Goal: Information Seeking & Learning: Learn about a topic

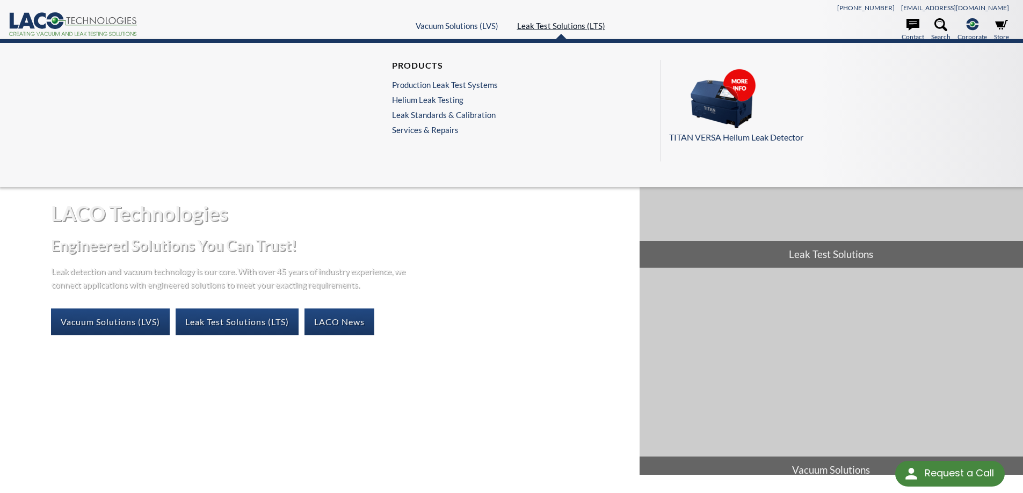
click at [554, 23] on link "Leak Test Solutions (LTS)" at bounding box center [561, 26] width 88 height 10
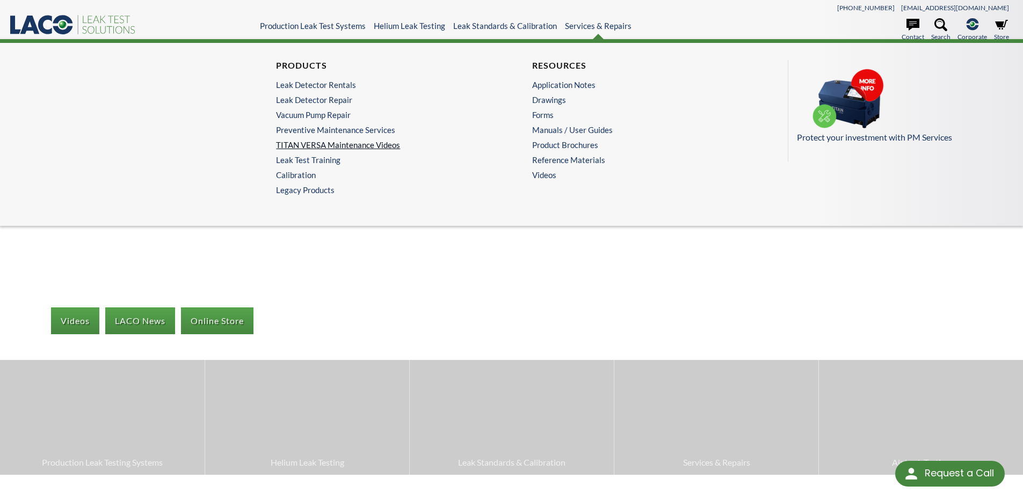
click at [359, 145] on link "TITAN VERSA Maintenance Videos" at bounding box center [380, 145] width 209 height 10
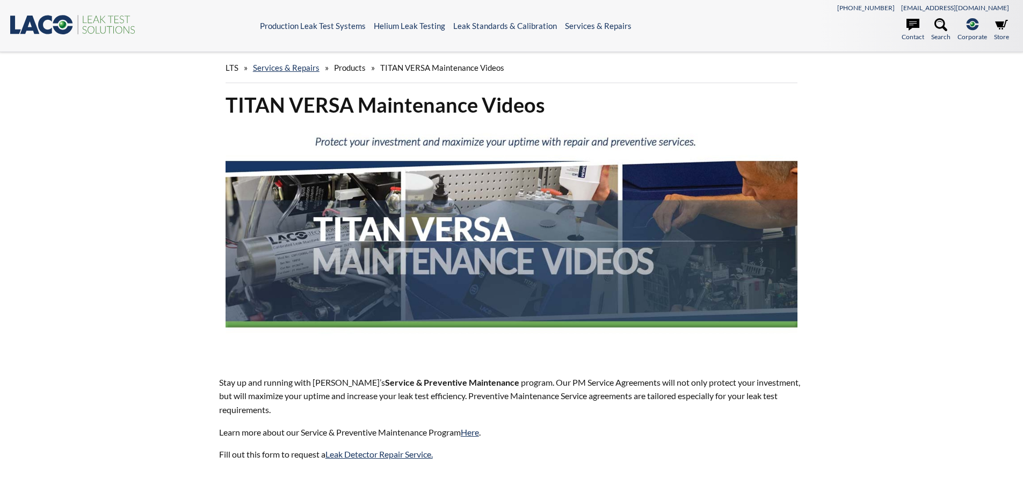
select select "Language Translate Widget"
